Goal: Task Accomplishment & Management: Manage account settings

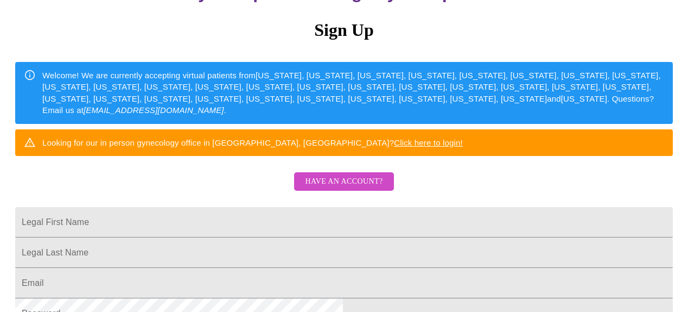
scroll to position [103, 0]
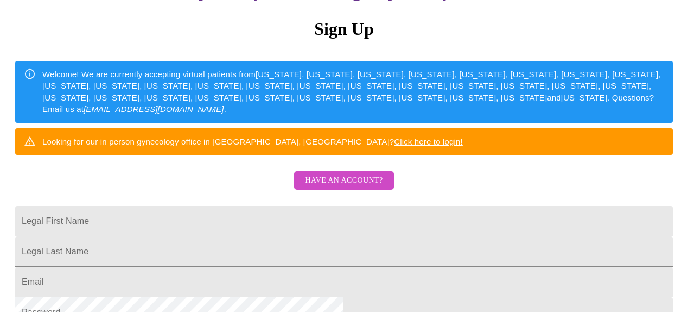
click at [463, 146] on link "Click here to login!" at bounding box center [428, 141] width 69 height 9
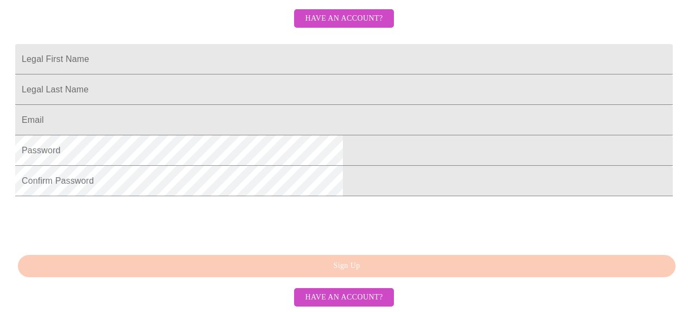
scroll to position [273, 0]
click at [419, 71] on input "Legal First Name" at bounding box center [344, 59] width 658 height 30
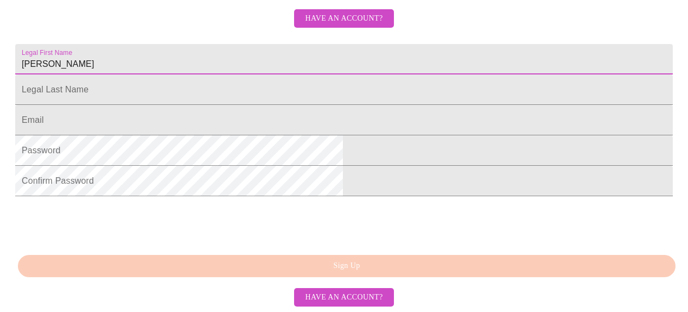
type input "[PERSON_NAME]"
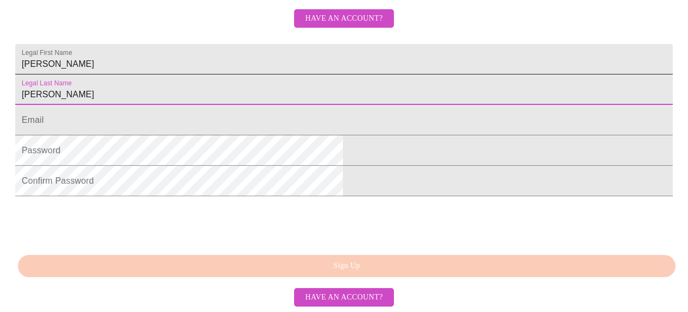
type input "[PERSON_NAME]"
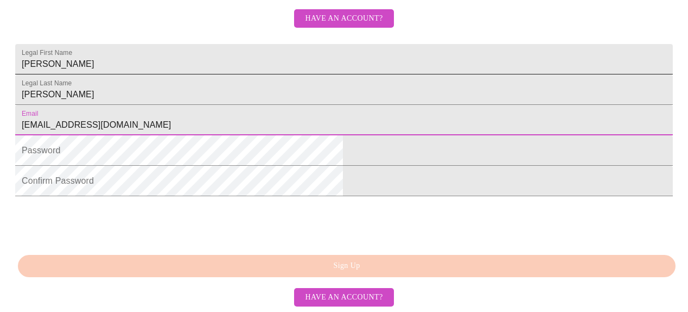
type input "[EMAIL_ADDRESS][DOMAIN_NAME]"
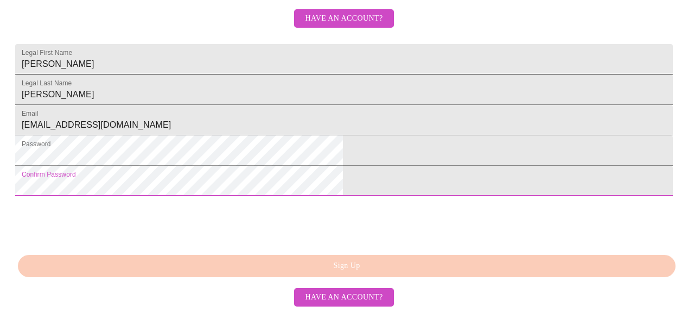
scroll to position [332, 0]
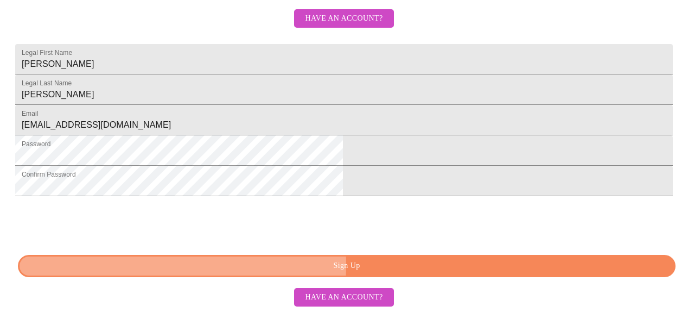
click at [308, 269] on span "Sign Up" at bounding box center [346, 266] width 633 height 14
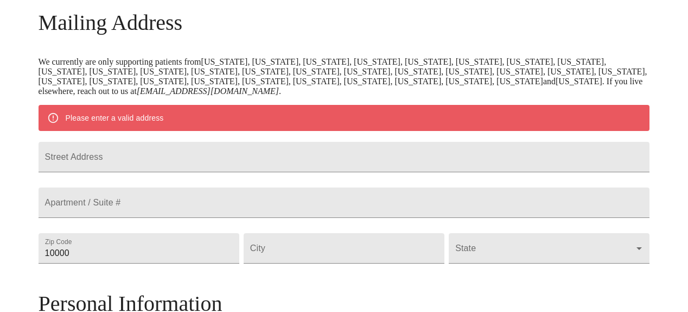
scroll to position [168, 0]
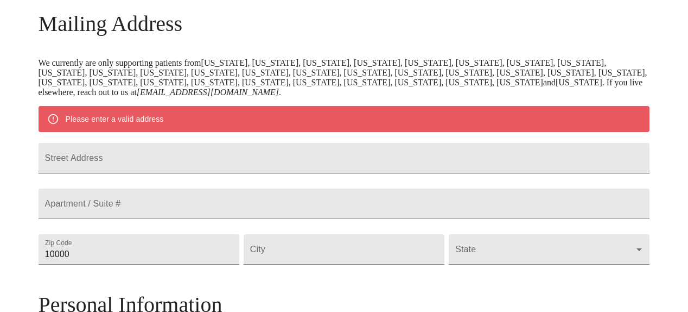
click at [353, 163] on input "Street Address" at bounding box center [345, 158] width 612 height 30
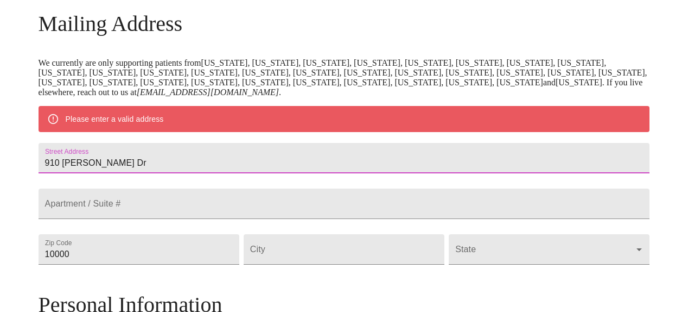
type input "910 [PERSON_NAME] Dr"
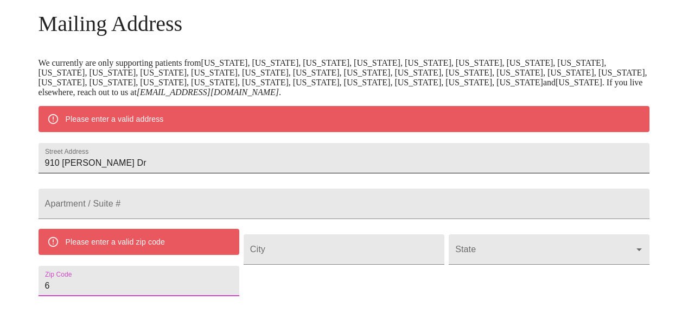
scroll to position [176, 0]
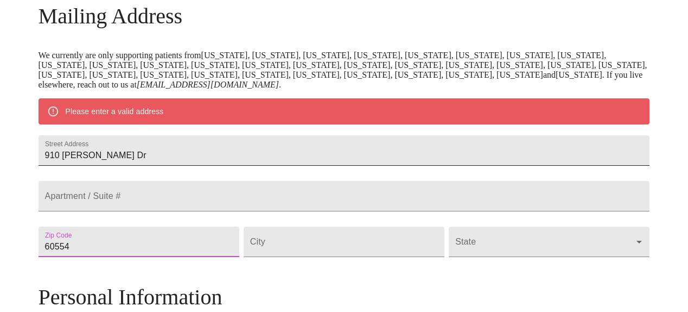
type input "60554"
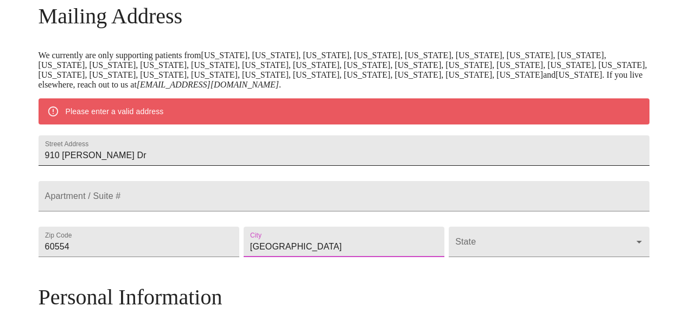
type input "[GEOGRAPHIC_DATA]"
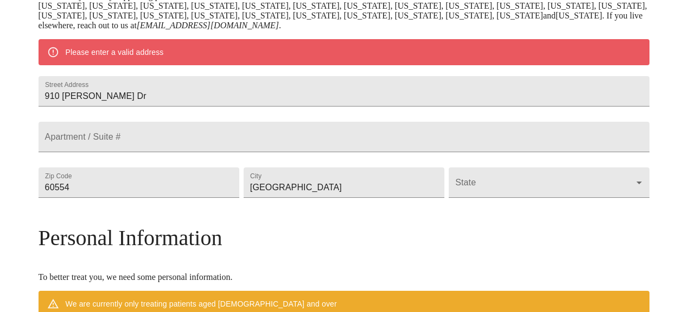
scroll to position [207, 0]
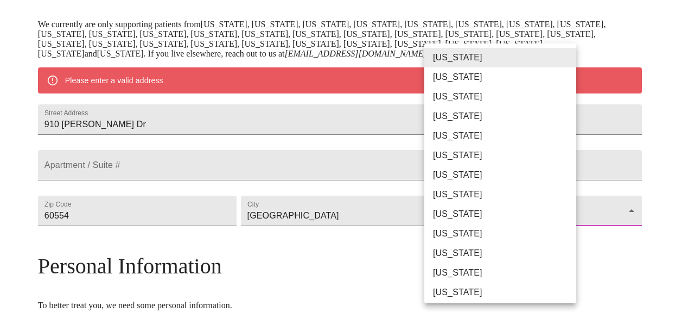
click at [464, 245] on body "MyMenopauseRx Welcome to MyMenopauseRx Since it's your first time here, you'll …" at bounding box center [344, 225] width 680 height 856
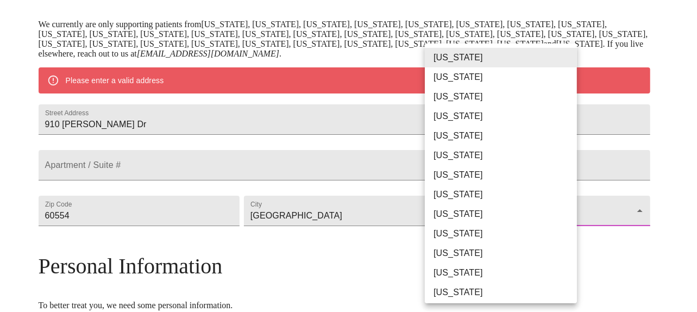
click at [451, 294] on li "[US_STATE]" at bounding box center [505, 292] width 160 height 20
type input "[US_STATE]"
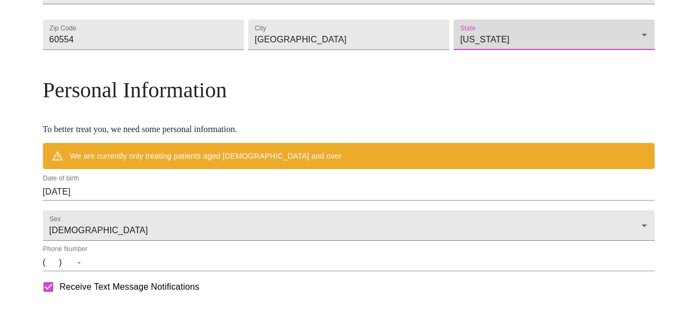
scroll to position [355, 0]
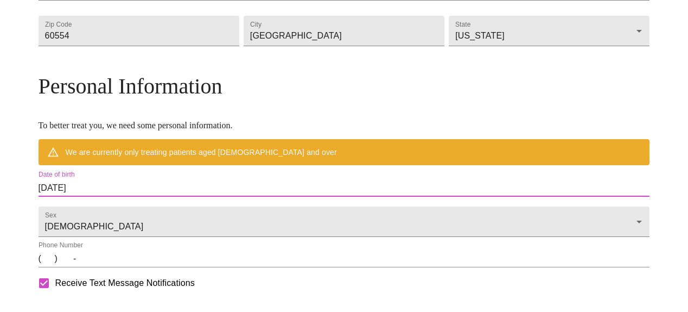
click at [191, 197] on input "[DATE]" at bounding box center [345, 187] width 612 height 17
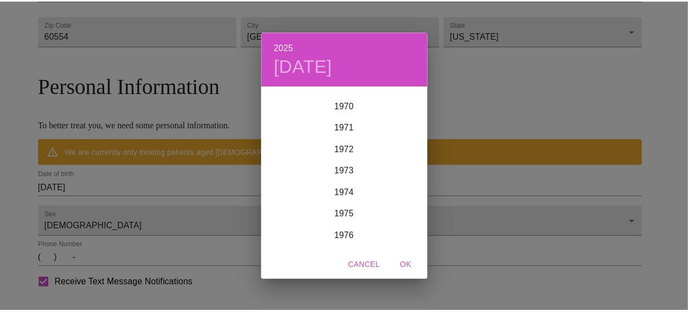
scroll to position [1533, 0]
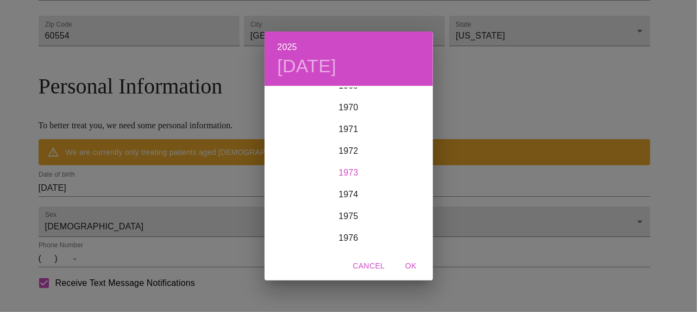
click at [351, 166] on div "1973" at bounding box center [348, 173] width 168 height 22
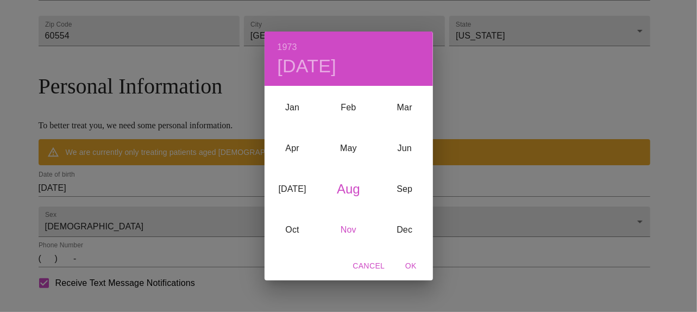
click at [352, 233] on div "Nov" at bounding box center [348, 230] width 56 height 41
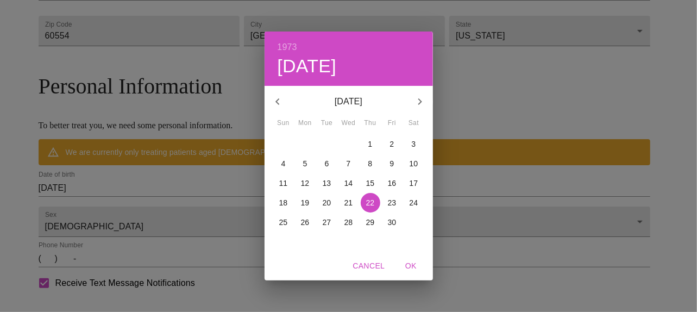
click at [350, 185] on p "14" at bounding box center [348, 183] width 9 height 11
click at [413, 270] on span "OK" at bounding box center [411, 266] width 26 height 14
type input "[DATE]"
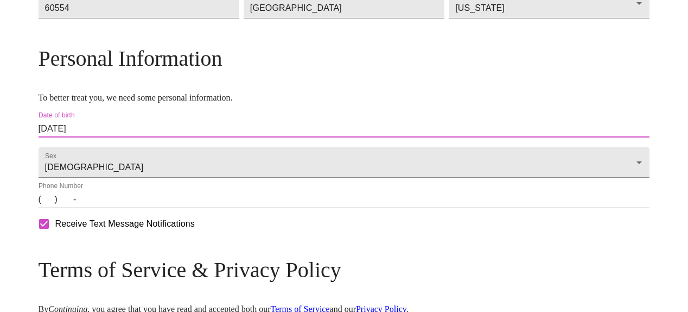
scroll to position [385, 0]
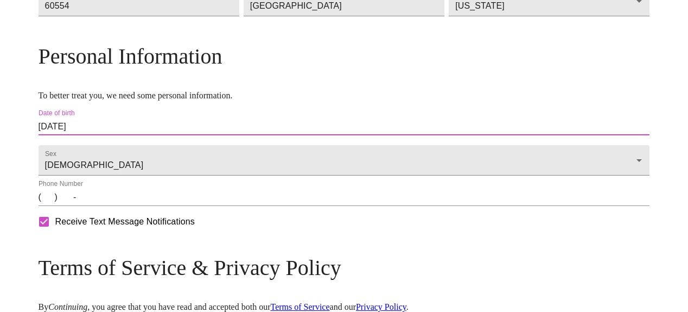
click at [123, 206] on input "(   )    -" at bounding box center [345, 196] width 612 height 17
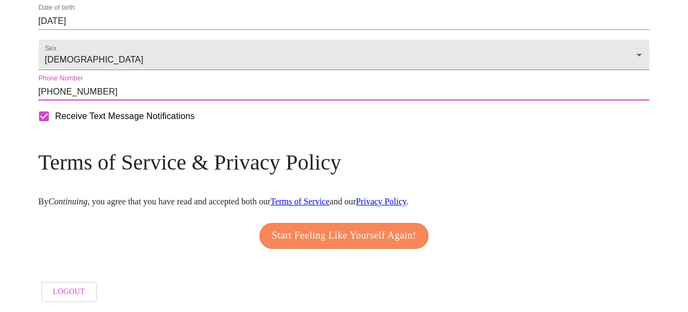
scroll to position [499, 0]
type input "[PHONE_NUMBER]"
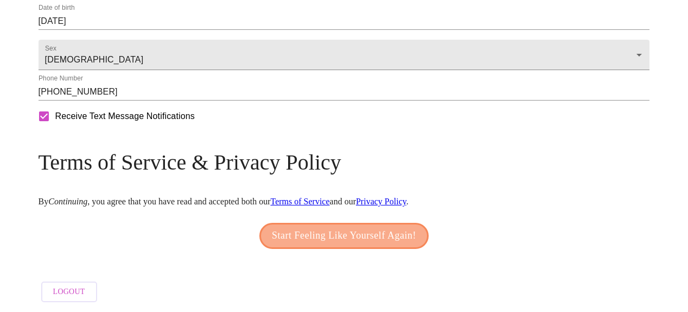
click at [324, 244] on span "Start Feeling Like Yourself Again!" at bounding box center [344, 235] width 144 height 17
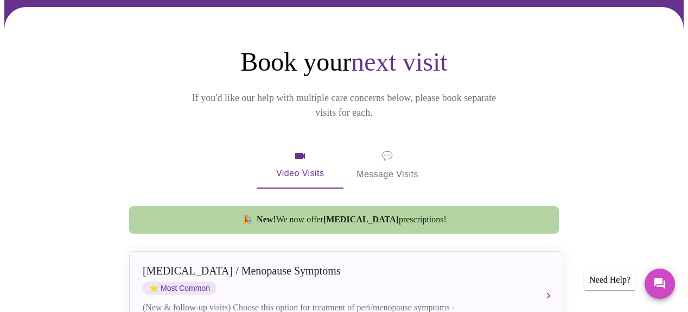
scroll to position [80, 0]
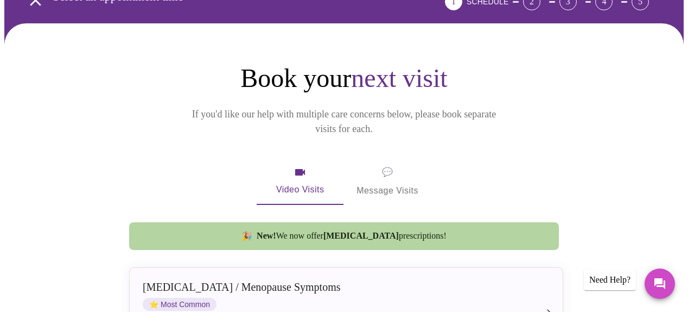
click at [405, 166] on span "💬 Message Visits" at bounding box center [388, 182] width 62 height 34
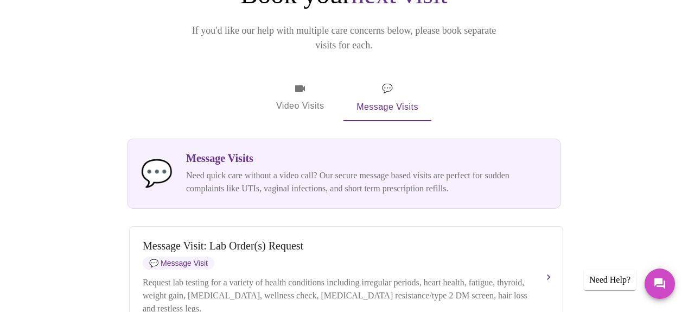
scroll to position [0, 0]
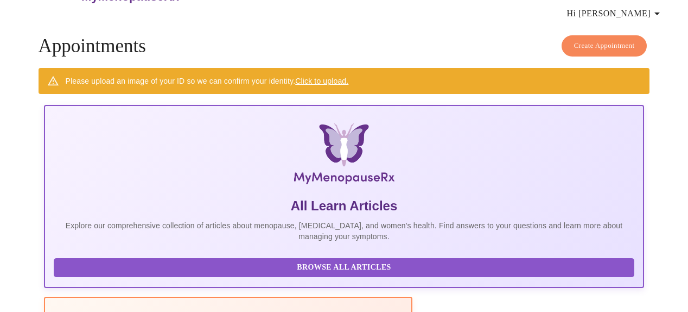
scroll to position [35, 0]
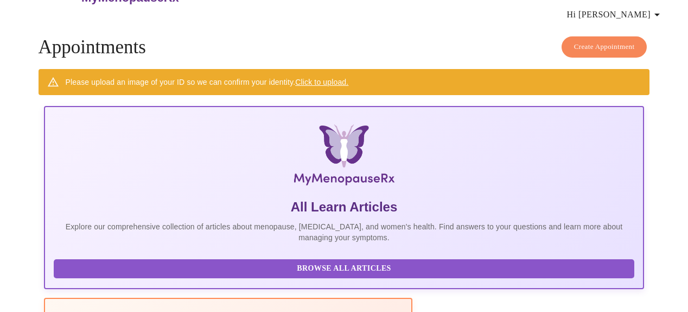
click at [587, 43] on span "Create Appointment" at bounding box center [604, 47] width 61 height 12
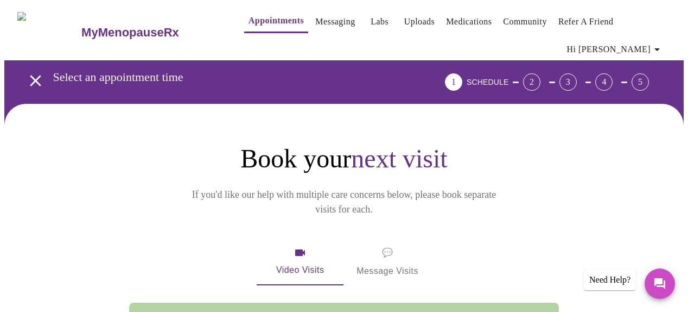
click at [117, 26] on h3 "MyMenopauseRx" at bounding box center [130, 33] width 98 height 14
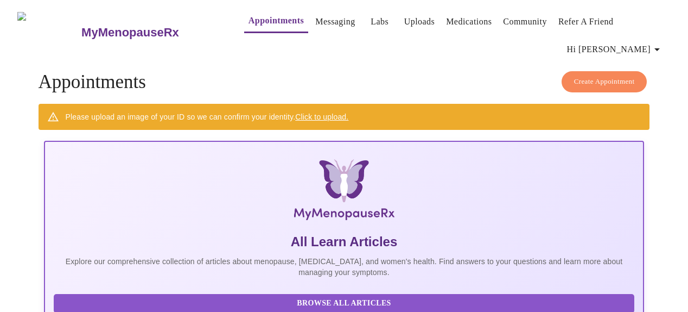
click at [256, 16] on link "Appointments" at bounding box center [276, 20] width 55 height 15
click at [116, 28] on h3 "MyMenopauseRx" at bounding box center [130, 33] width 98 height 14
click at [85, 26] on h3 "MyMenopauseRx" at bounding box center [130, 33] width 98 height 14
click at [630, 46] on span "Hi Christina" at bounding box center [615, 49] width 97 height 15
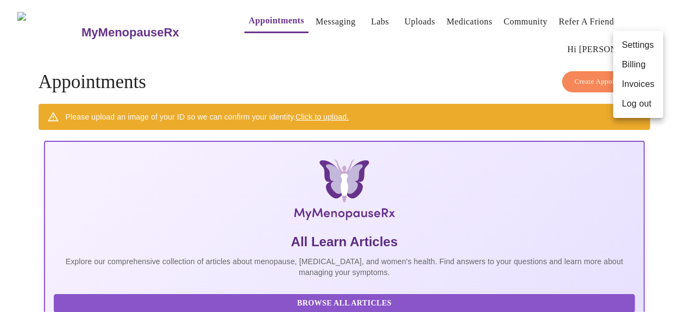
click at [630, 46] on li "Settings" at bounding box center [638, 45] width 50 height 20
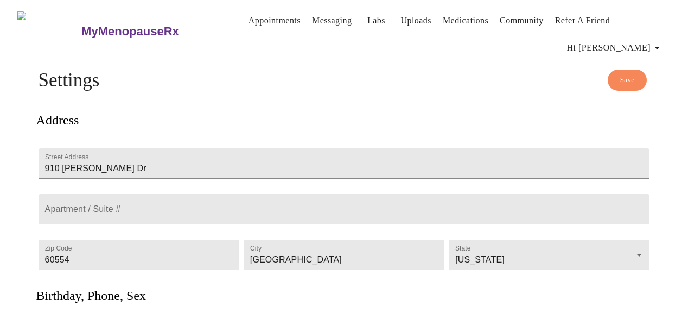
click at [123, 24] on h3 "MyMenopauseRx" at bounding box center [130, 31] width 98 height 14
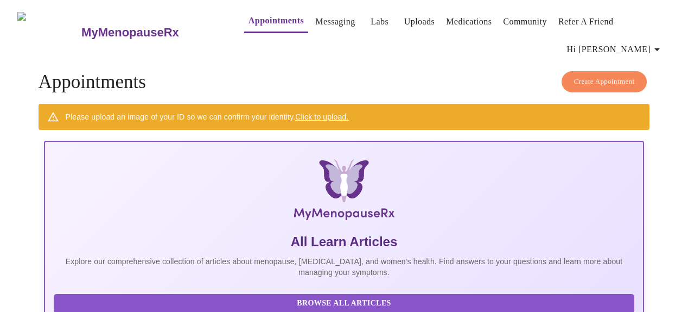
click at [650, 43] on span "Hi [PERSON_NAME]" at bounding box center [615, 49] width 97 height 15
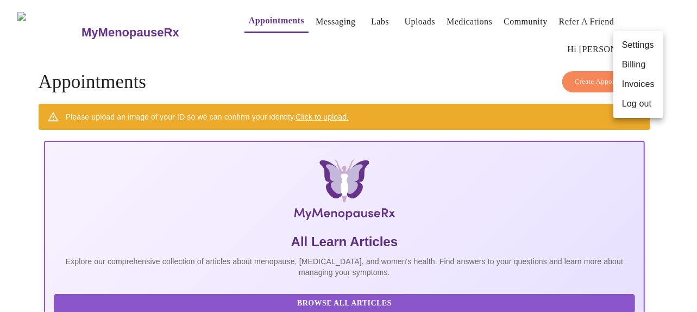
click at [632, 109] on li "Log out" at bounding box center [638, 104] width 50 height 20
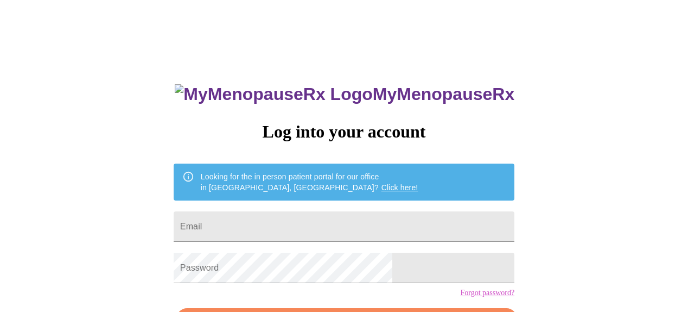
click at [382, 183] on link "Click here!" at bounding box center [400, 187] width 37 height 9
